Goal: Book appointment/travel/reservation

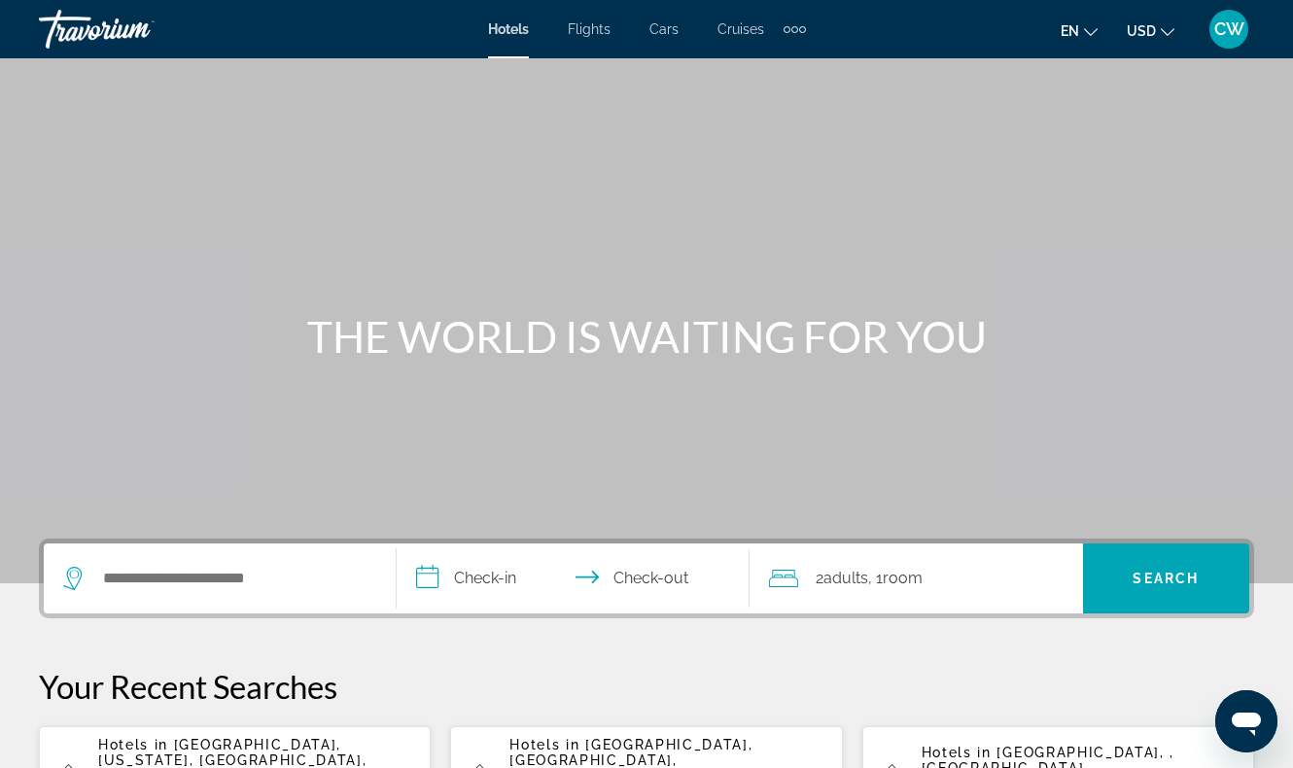
click at [788, 36] on div "Extra navigation items" at bounding box center [795, 29] width 22 height 29
click at [789, 63] on link "Activities" at bounding box center [762, 65] width 76 height 35
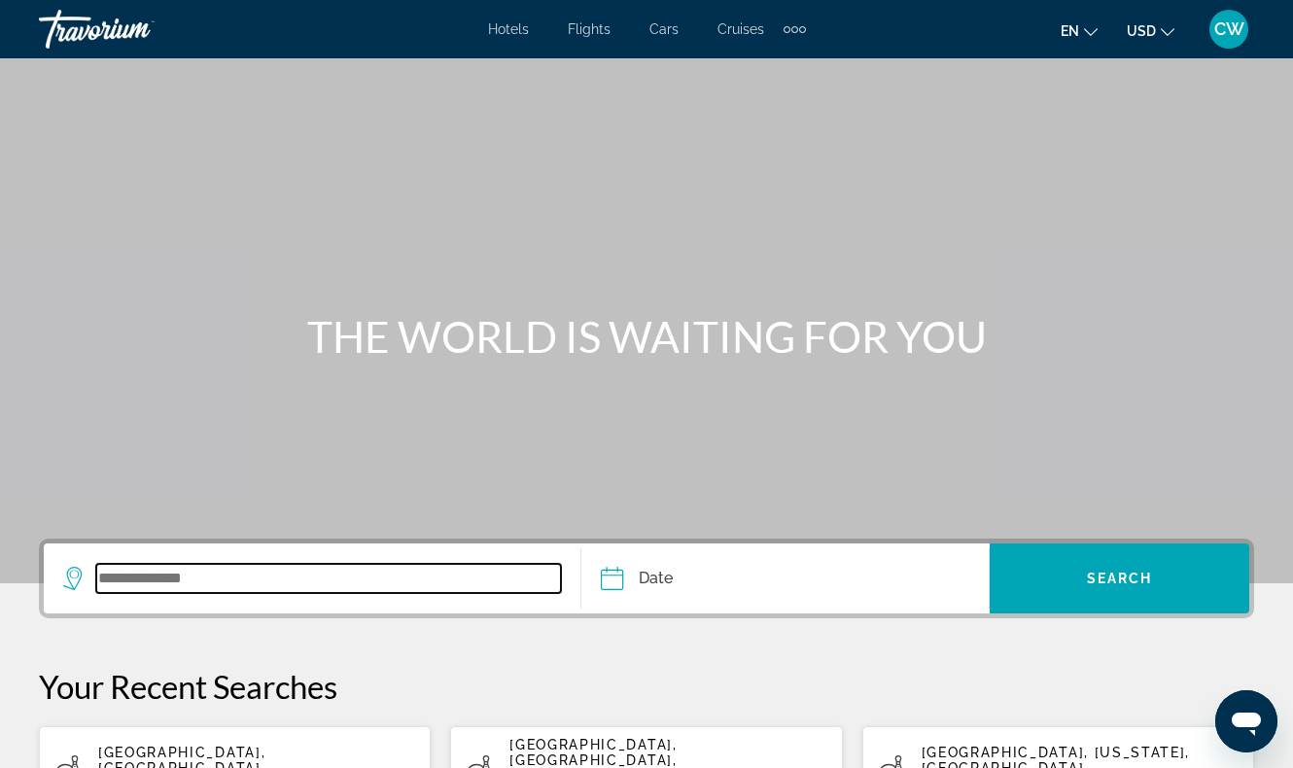
click at [429, 571] on input "Search widget" at bounding box center [328, 578] width 465 height 29
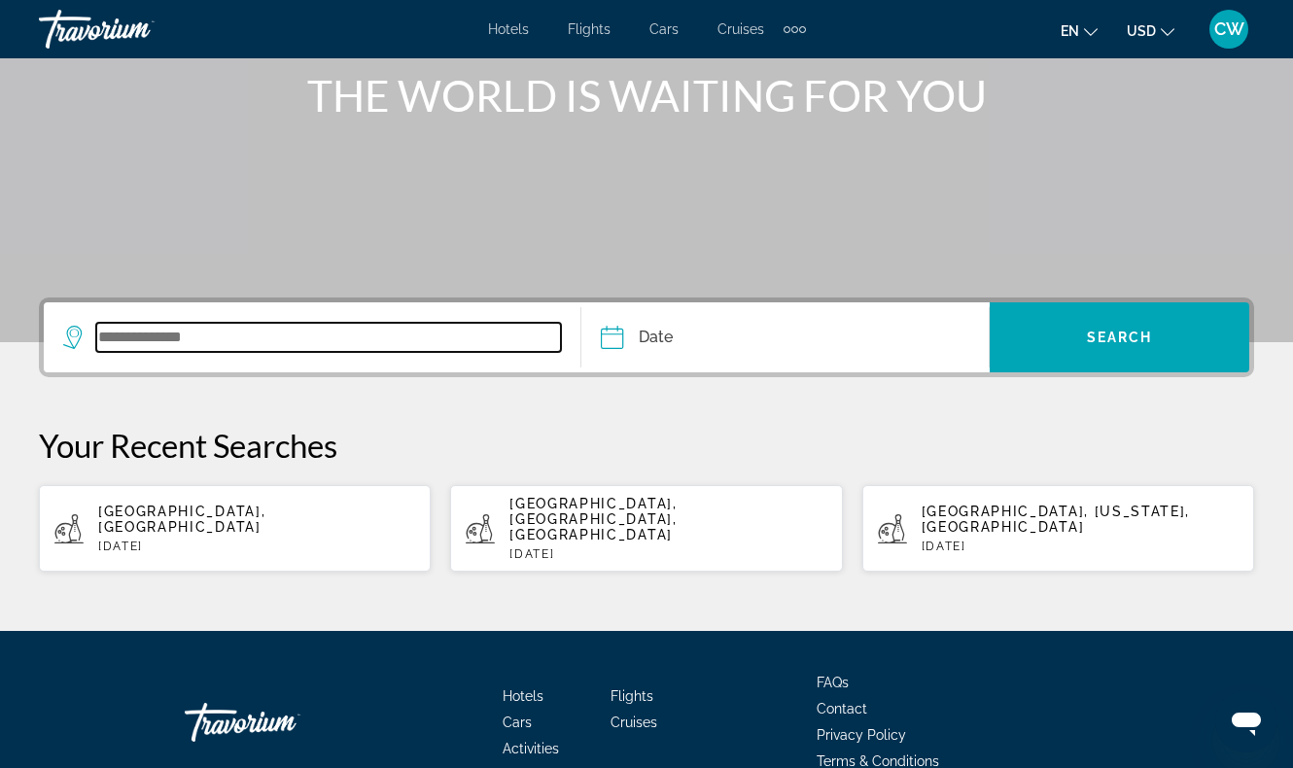
scroll to position [311, 0]
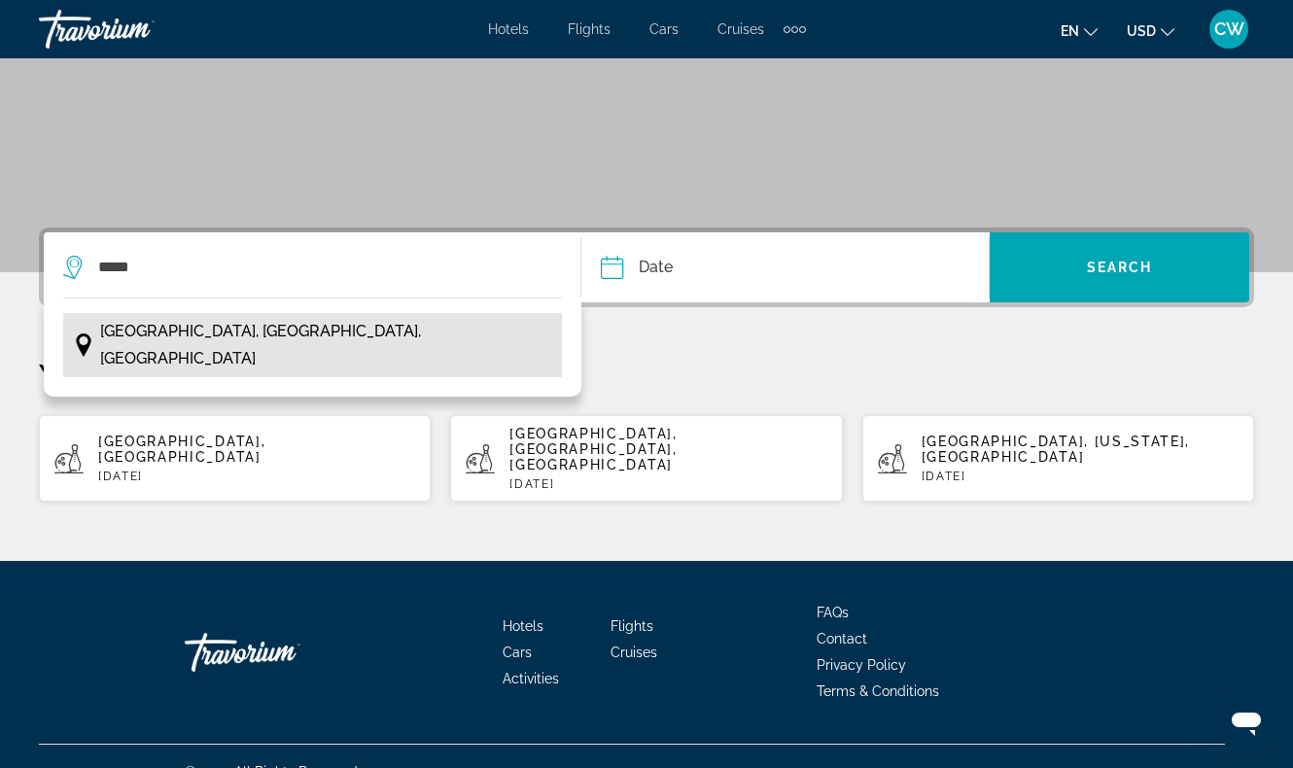
click at [297, 325] on span "[GEOGRAPHIC_DATA], [GEOGRAPHIC_DATA], [GEOGRAPHIC_DATA]" at bounding box center [326, 345] width 453 height 54
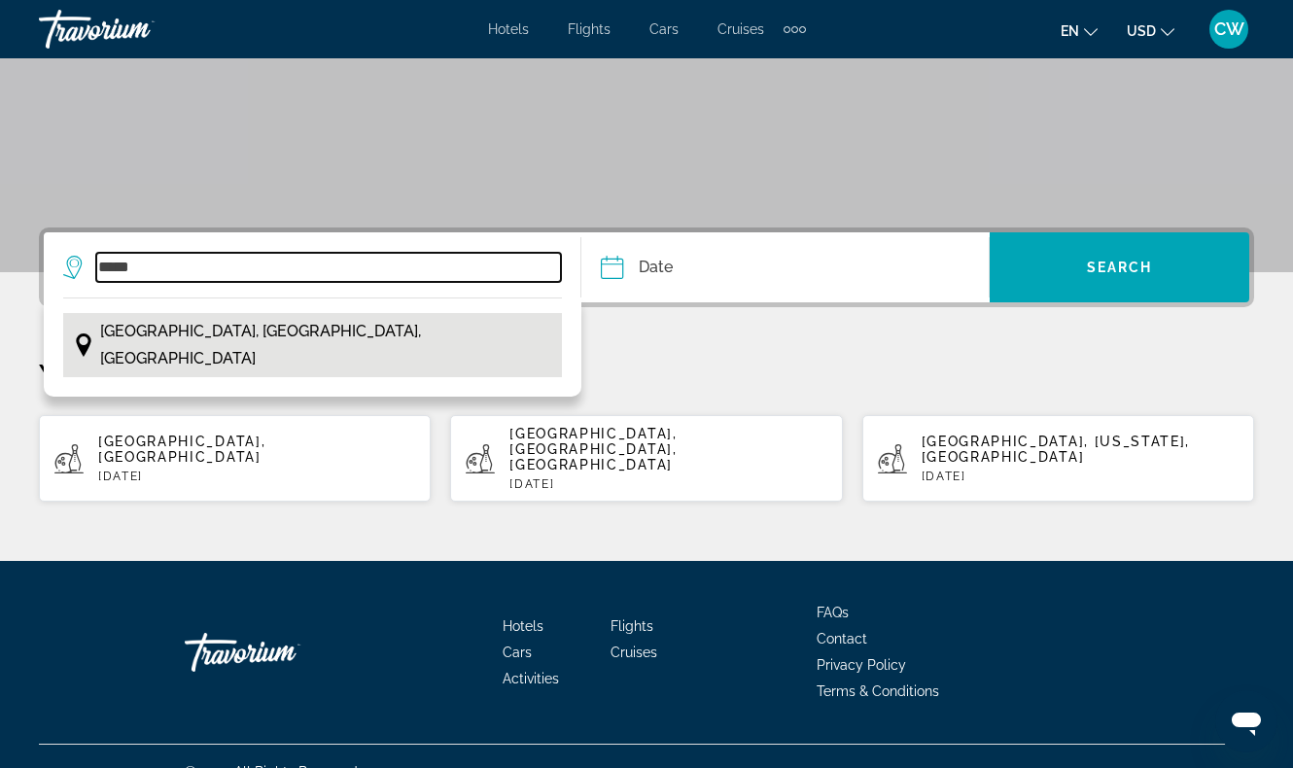
type input "**********"
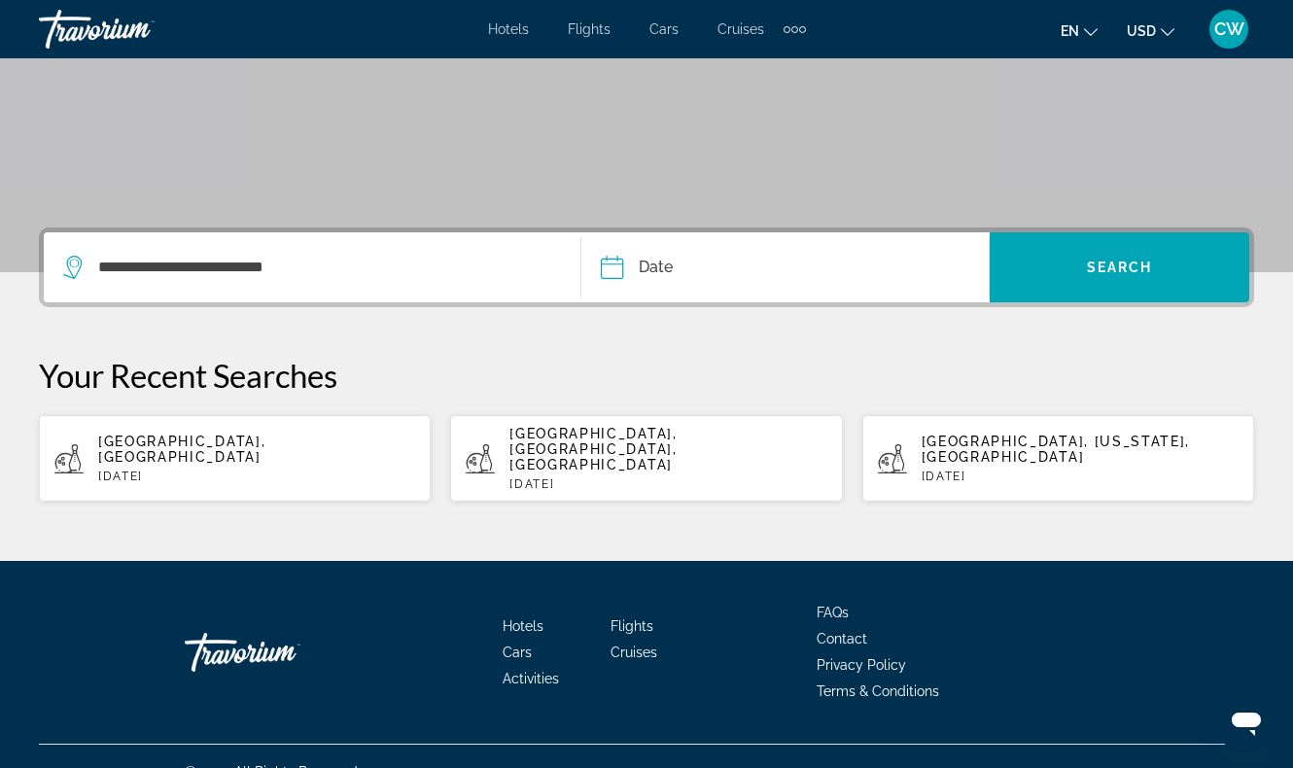
click at [728, 270] on input "Date" at bounding box center [697, 270] width 202 height 76
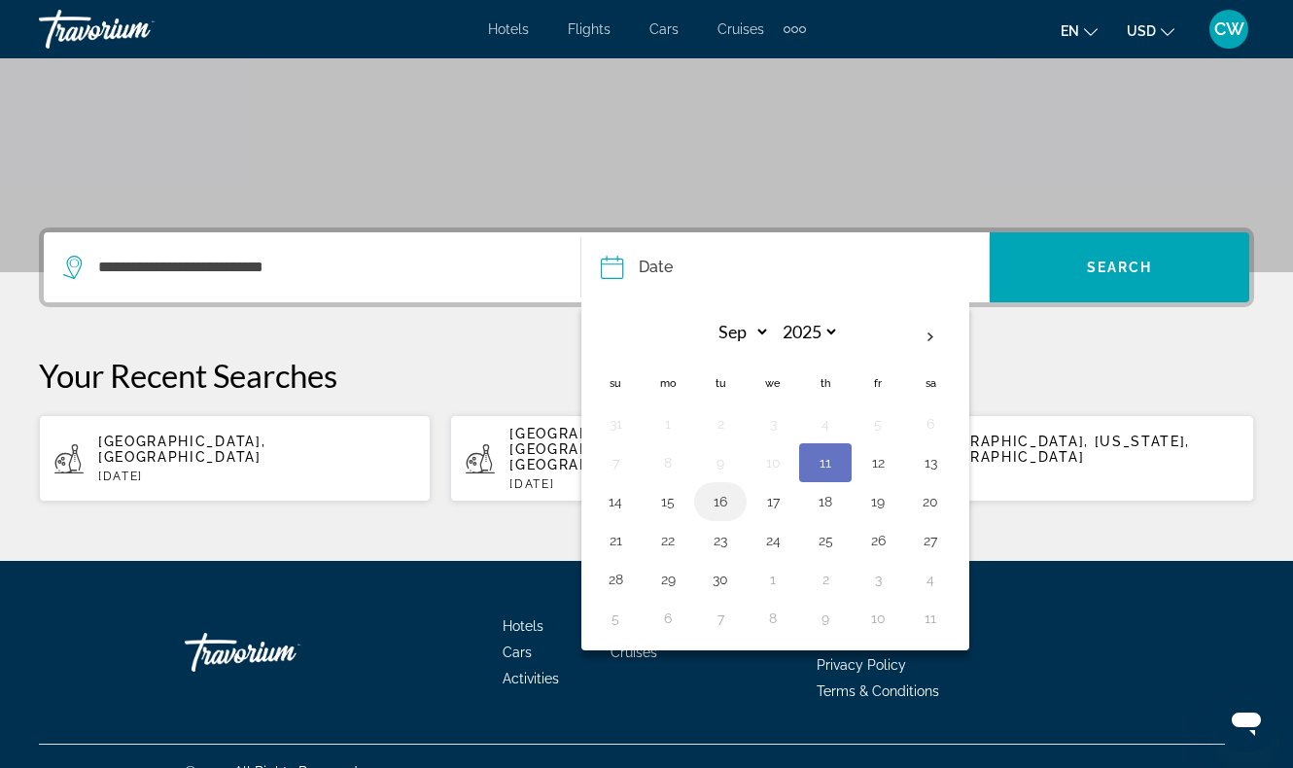
click at [713, 508] on button "16" at bounding box center [720, 501] width 31 height 27
type input "**********"
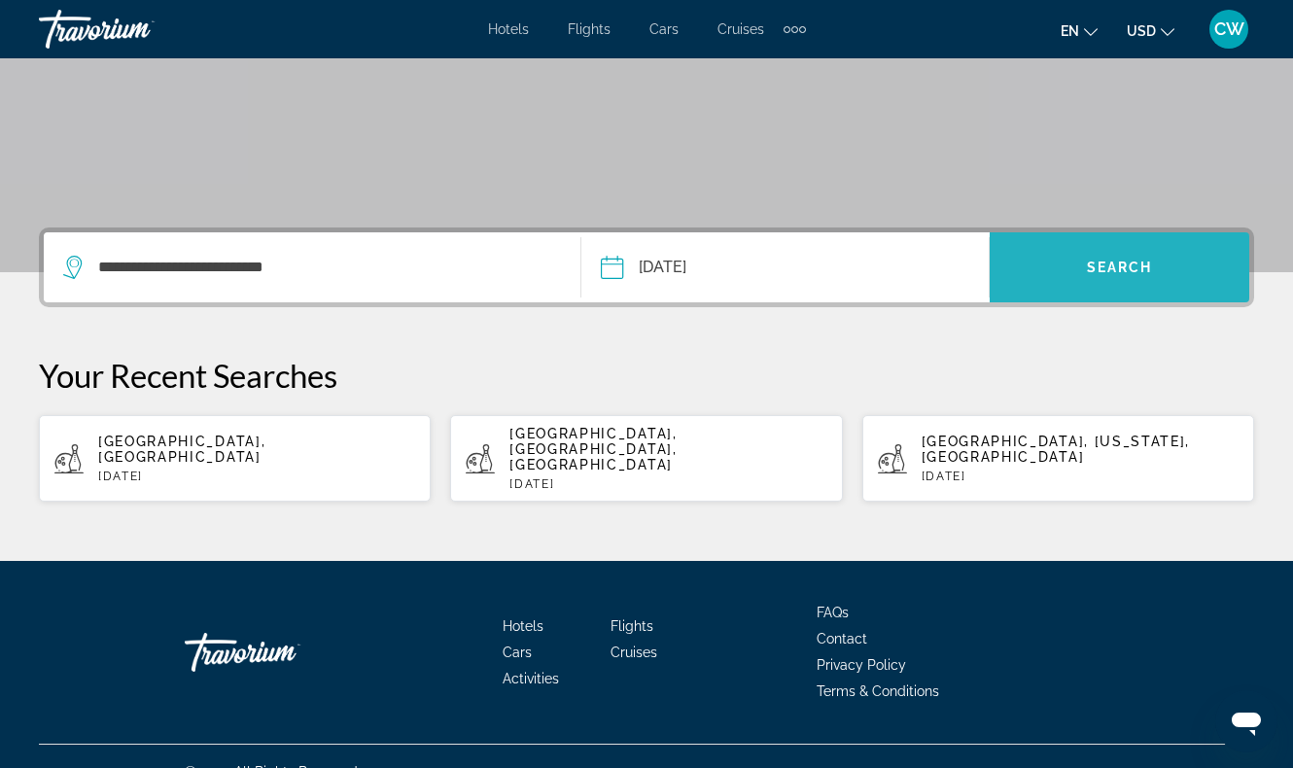
click at [1075, 282] on span "Search widget" at bounding box center [1120, 267] width 260 height 47
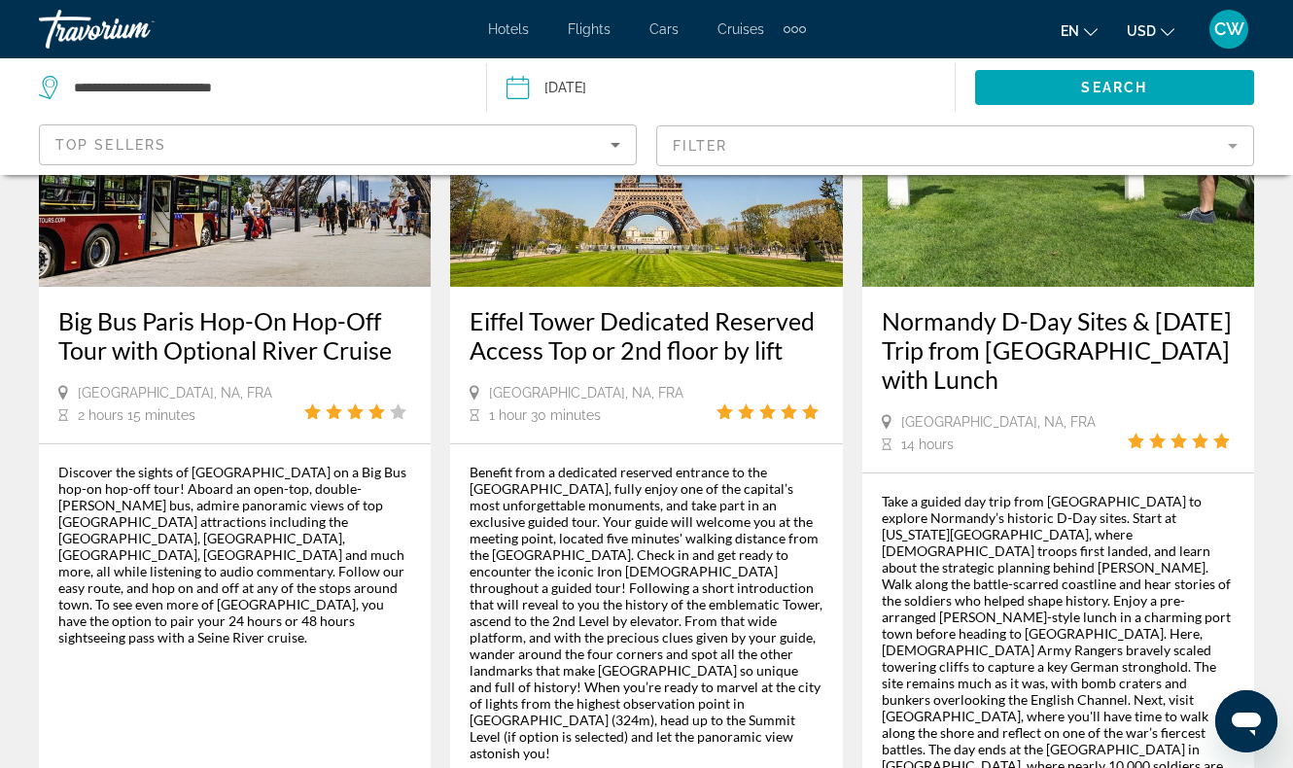
scroll to position [1155, 0]
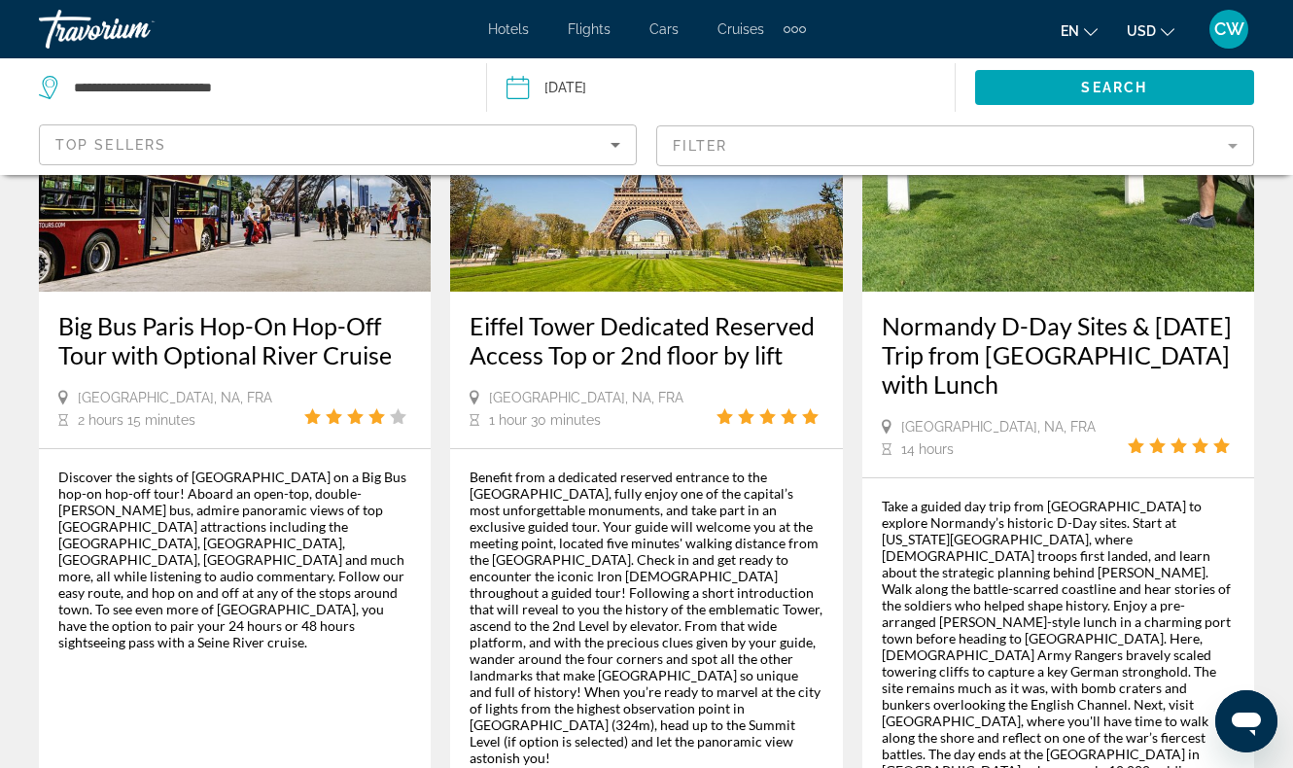
click at [359, 244] on img "Main content" at bounding box center [235, 136] width 392 height 311
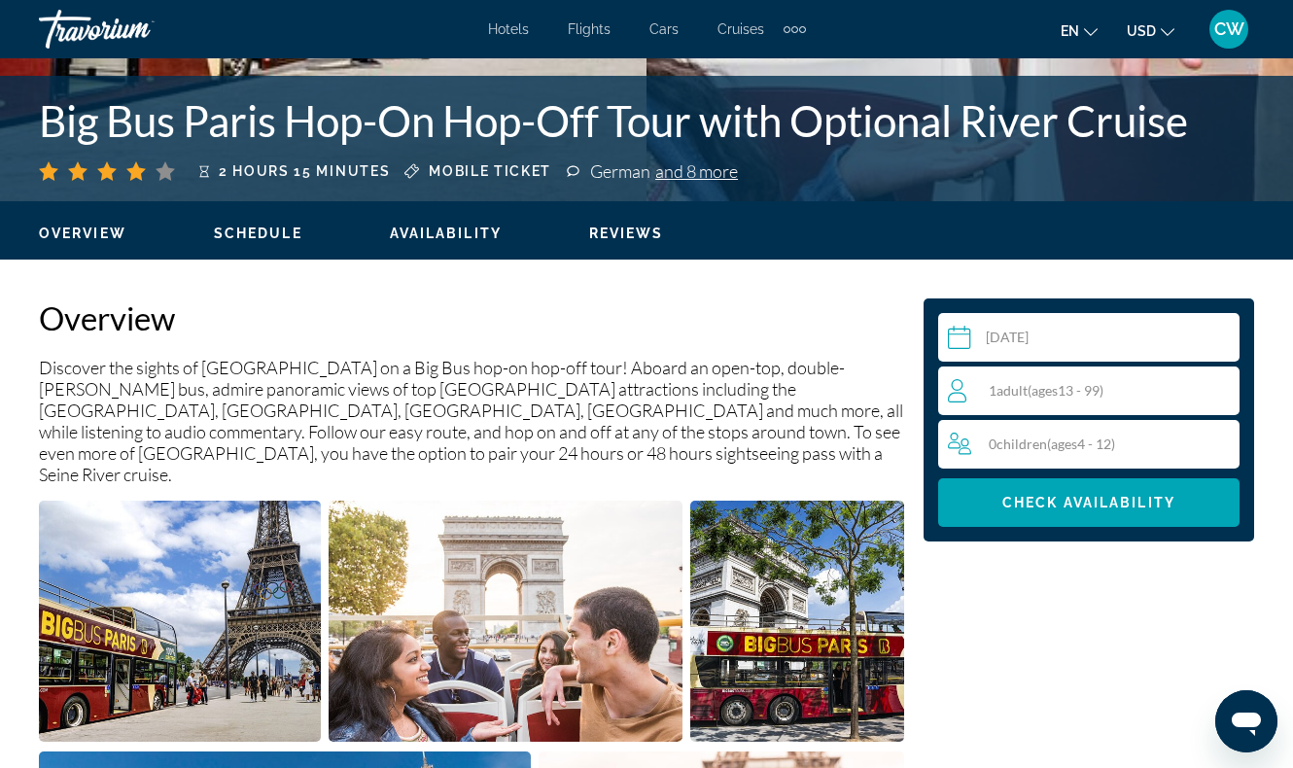
scroll to position [782, 0]
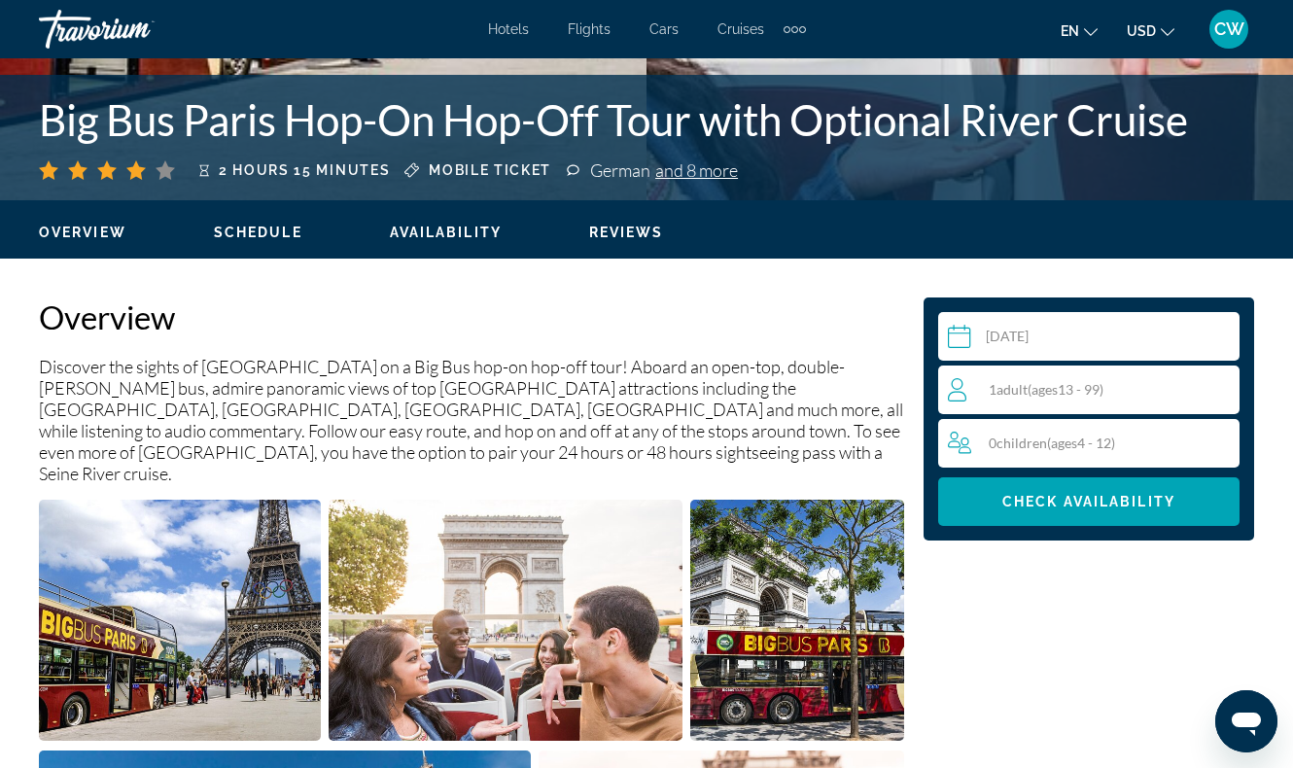
click at [1076, 391] on span "( ages [DEMOGRAPHIC_DATA])" at bounding box center [1066, 389] width 76 height 17
click at [1223, 437] on icon "Increment children" at bounding box center [1221, 442] width 18 height 23
click at [1227, 386] on icon "Increment adults" at bounding box center [1220, 388] width 18 height 23
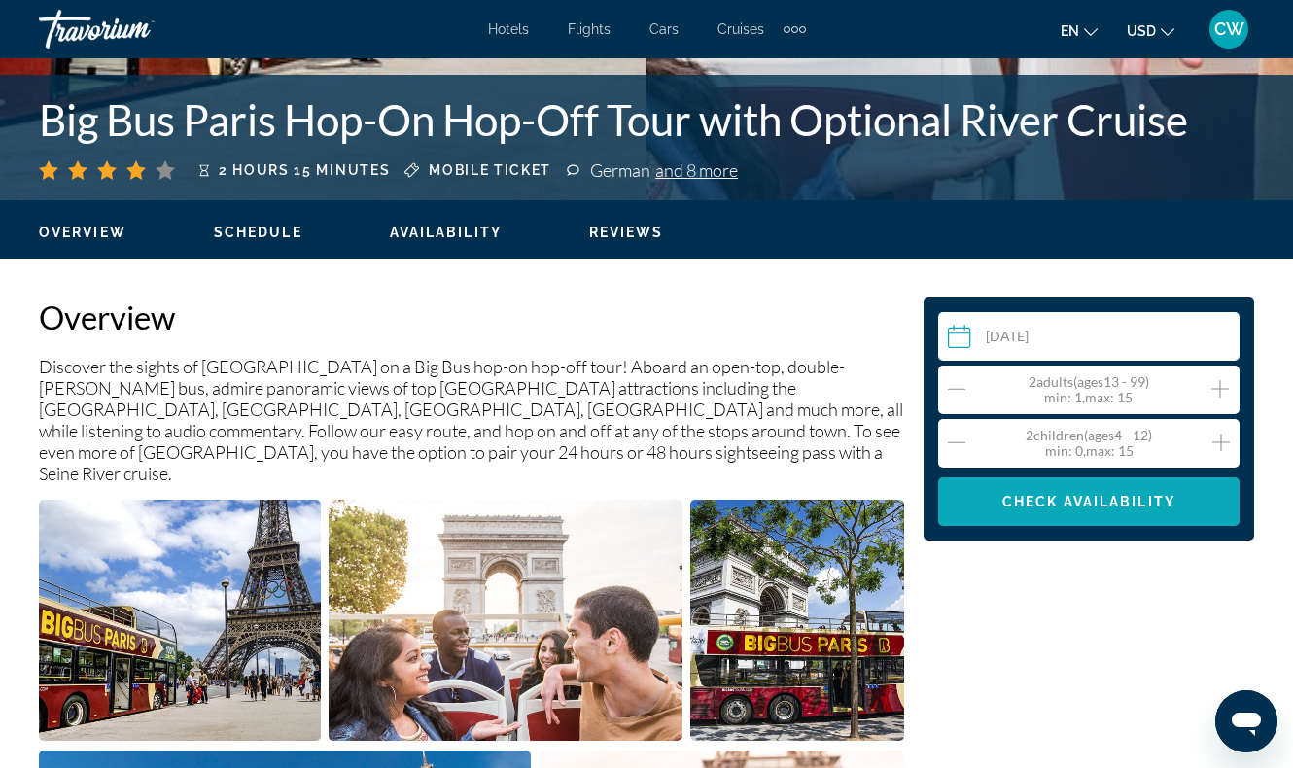
click at [1188, 506] on span "Main content" at bounding box center [1088, 501] width 301 height 47
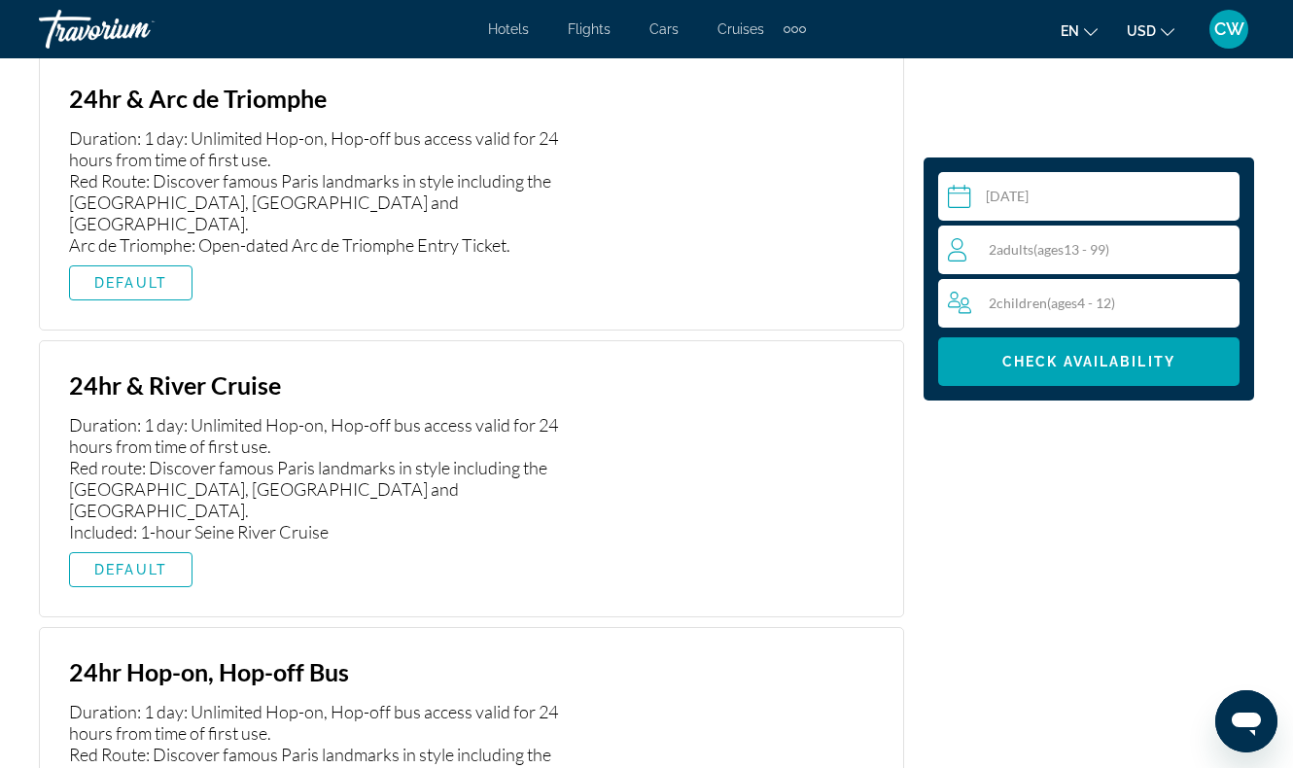
scroll to position [3156, 0]
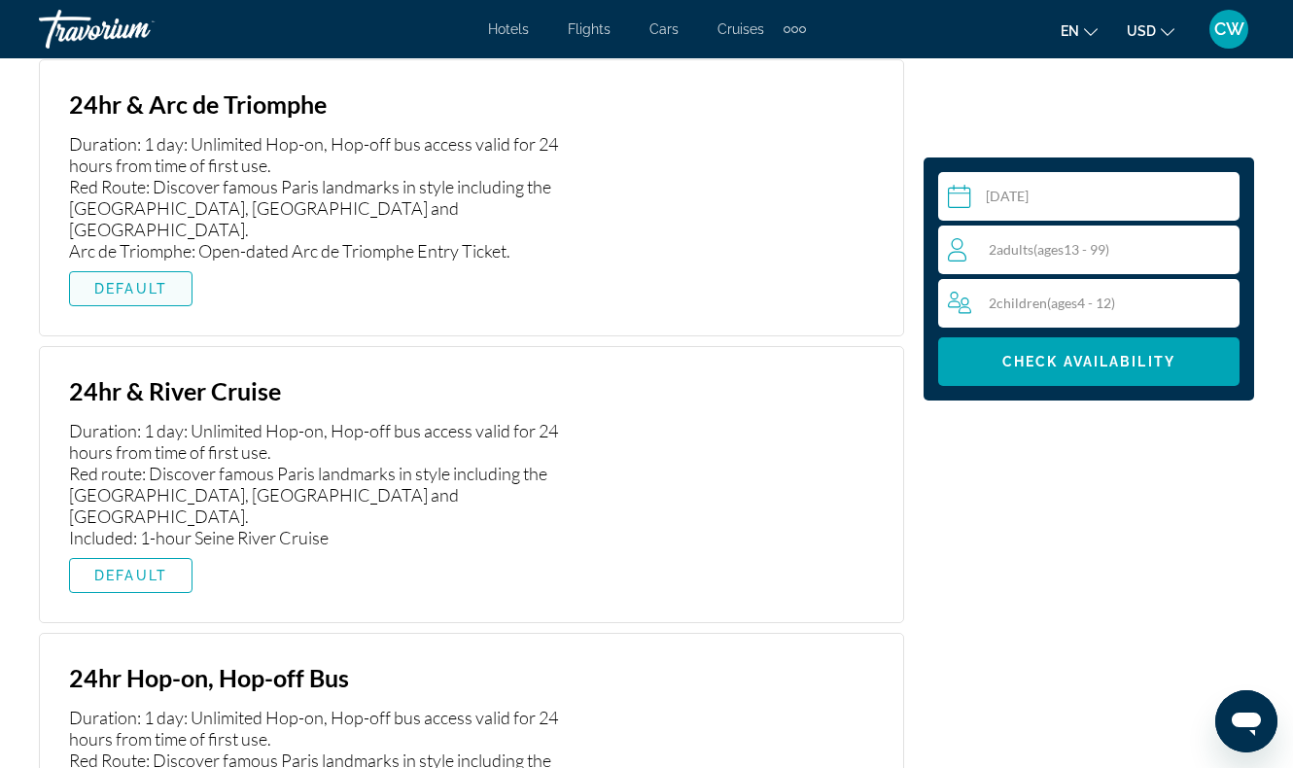
click at [140, 265] on span "Main content" at bounding box center [131, 288] width 122 height 47
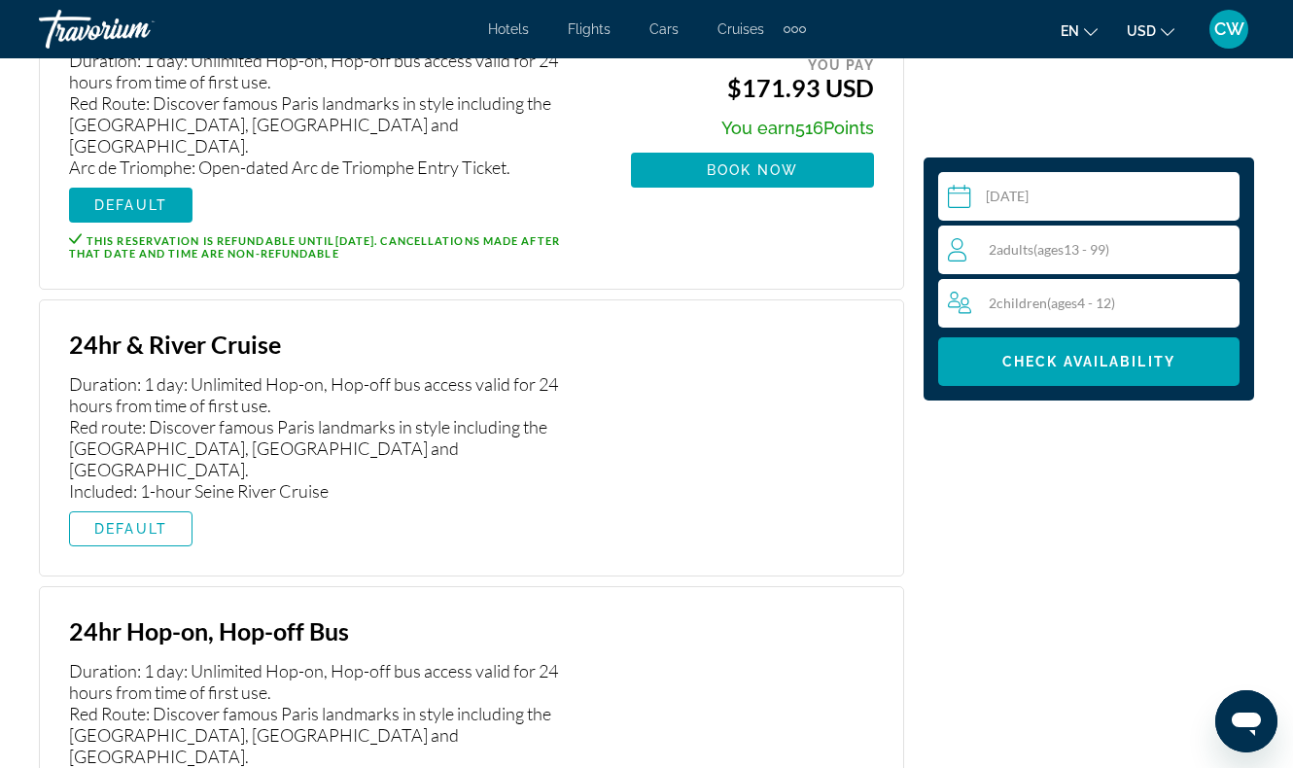
scroll to position [3246, 0]
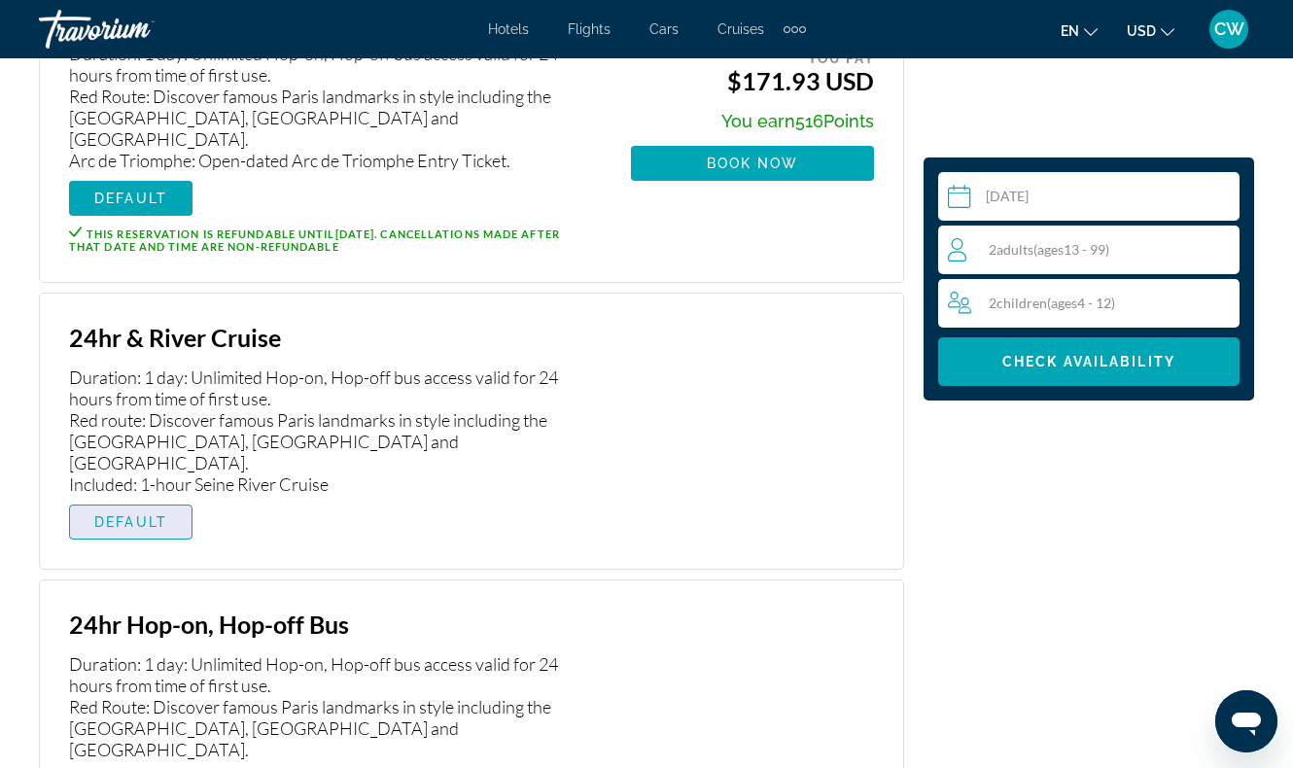
click at [169, 499] on span "Main content" at bounding box center [131, 522] width 122 height 47
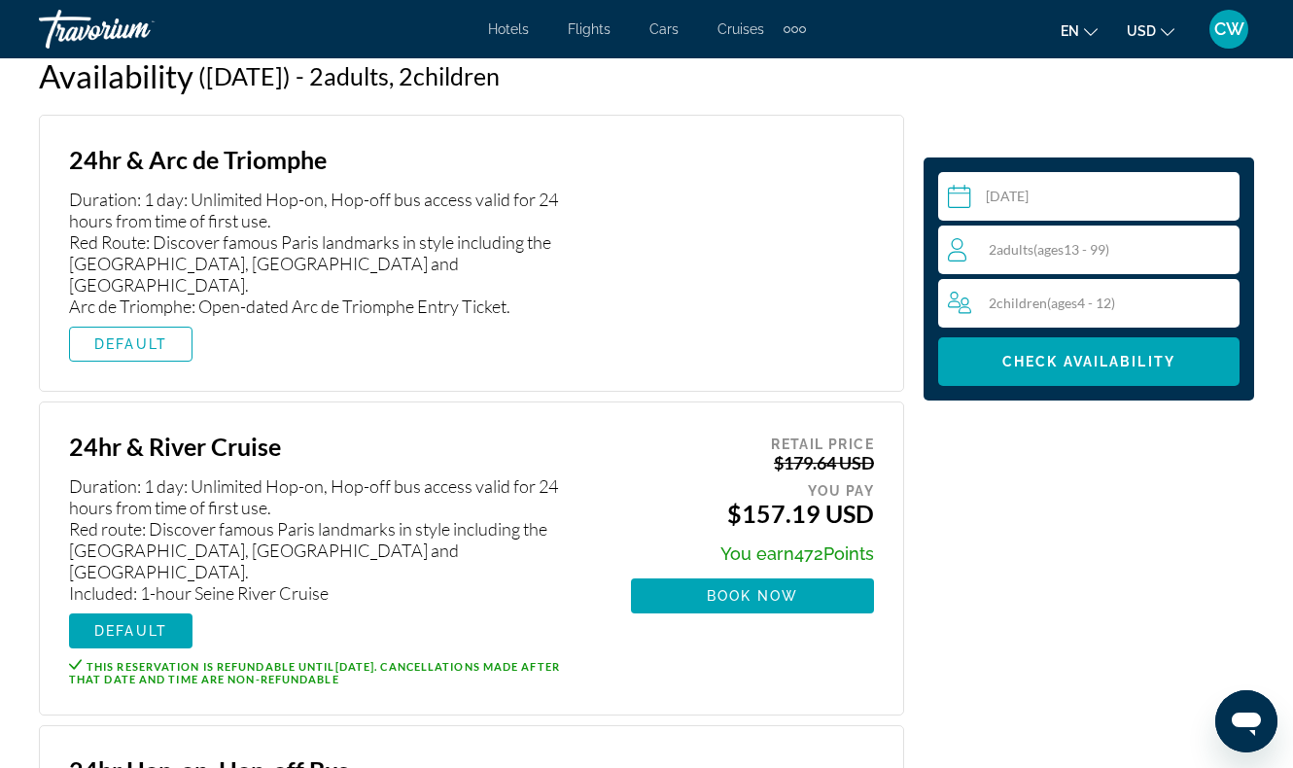
scroll to position [3045, 0]
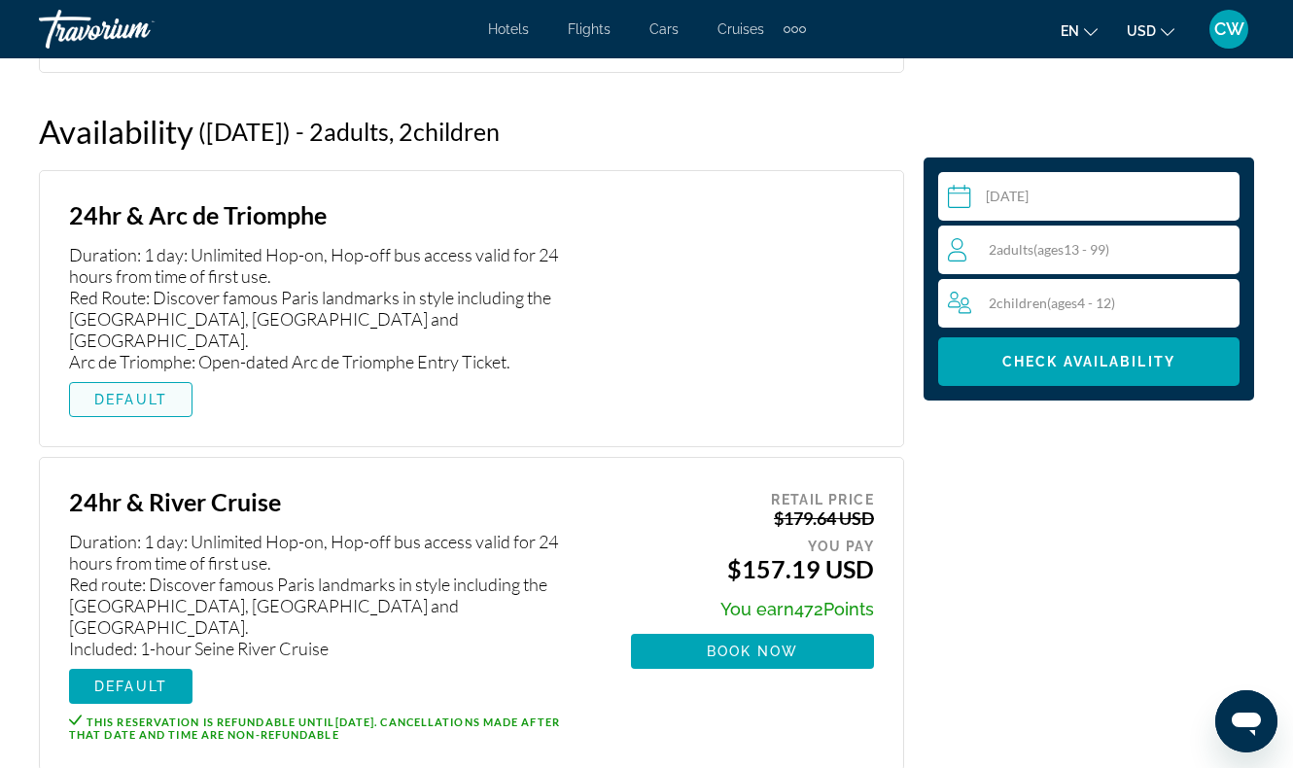
click at [164, 392] on span "DEFAULT" at bounding box center [130, 400] width 73 height 16
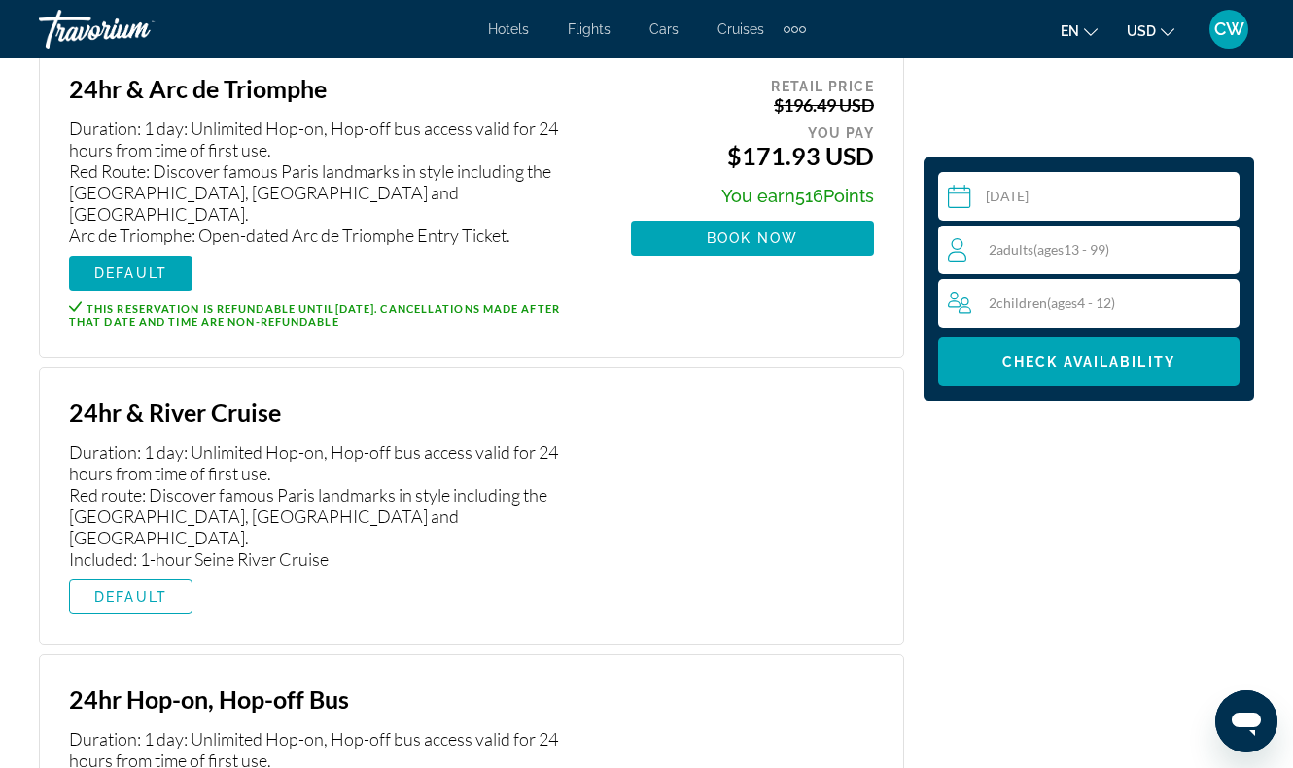
scroll to position [3185, 0]
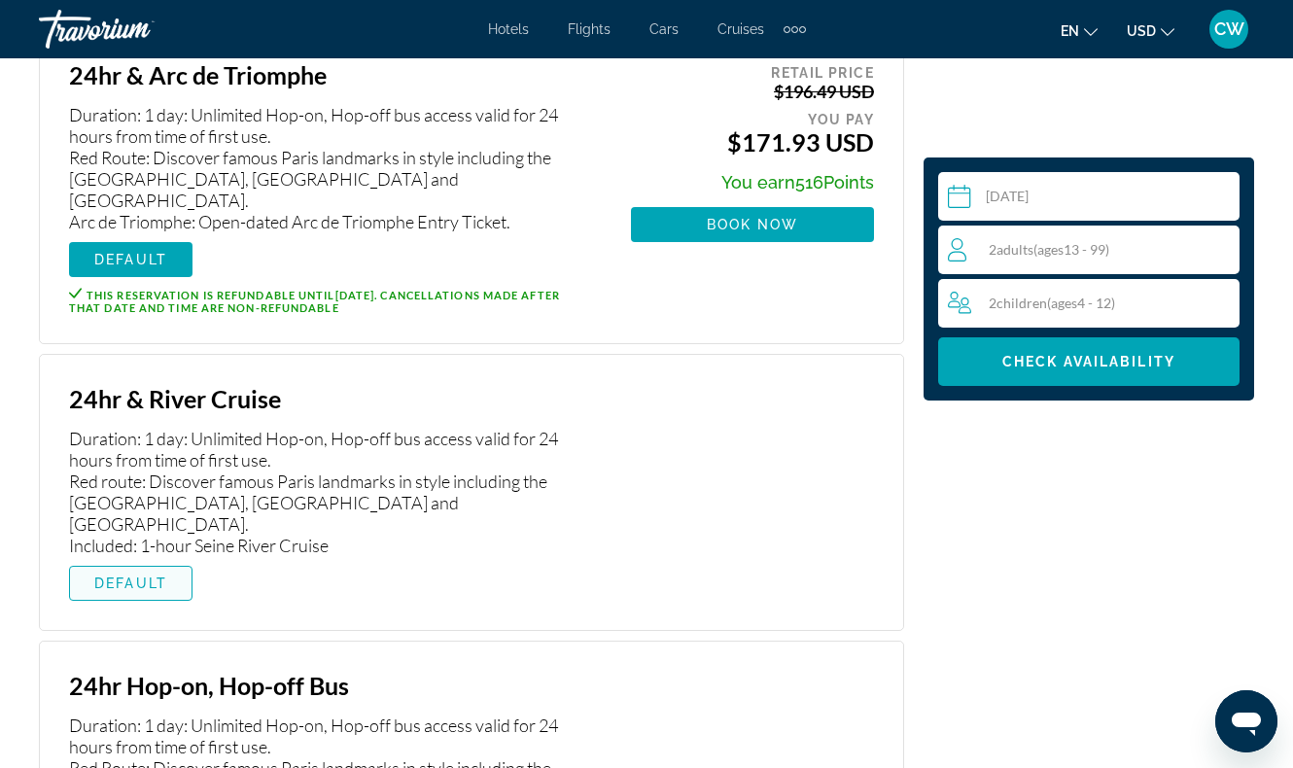
click at [163, 576] on span "DEFAULT" at bounding box center [130, 584] width 73 height 16
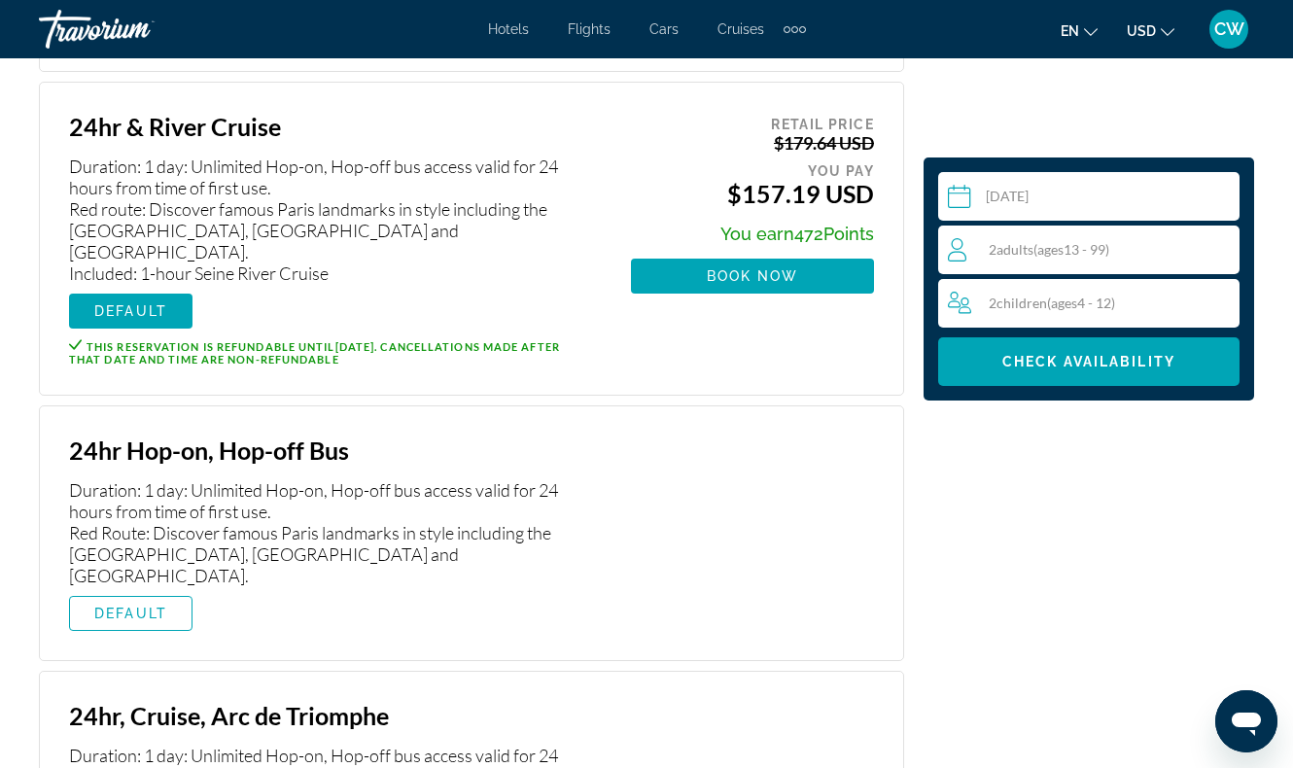
scroll to position [3421, 0]
click at [171, 589] on span "Main content" at bounding box center [131, 612] width 122 height 47
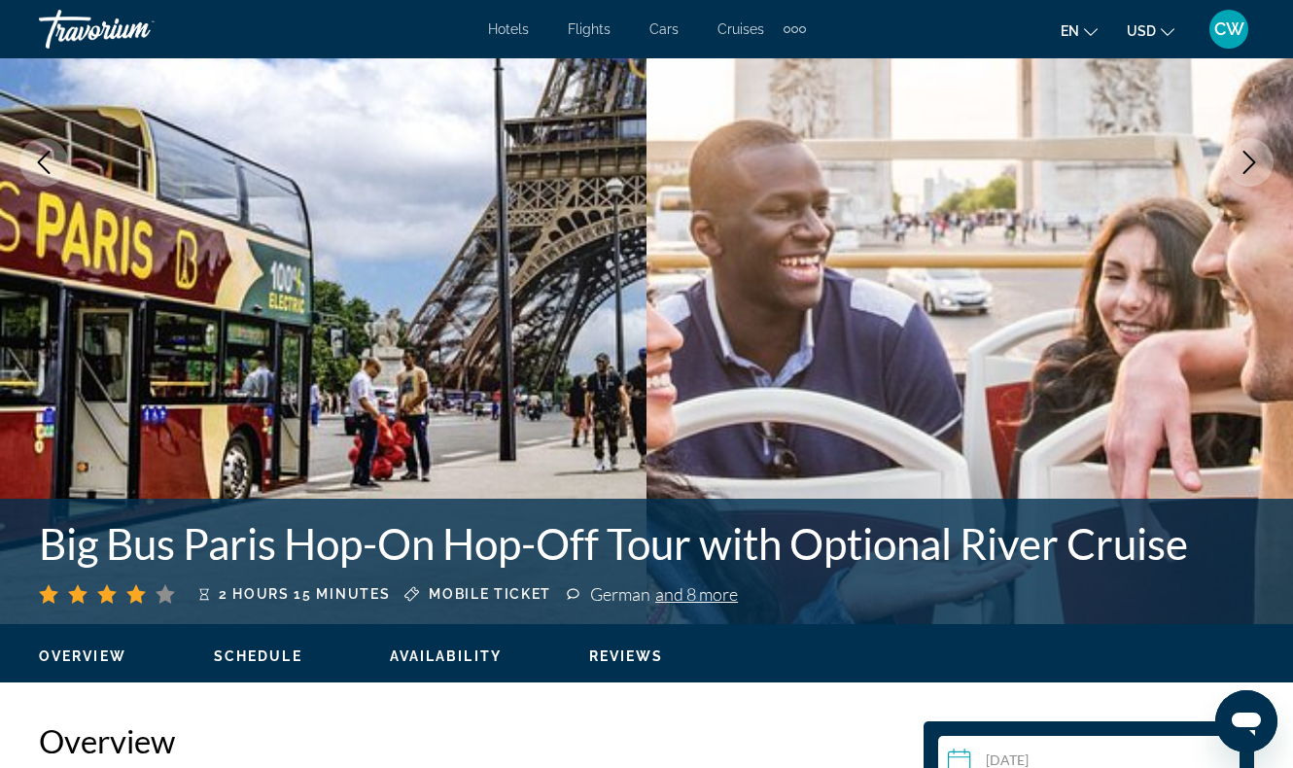
scroll to position [365, 0]
